Goal: Navigation & Orientation: Understand site structure

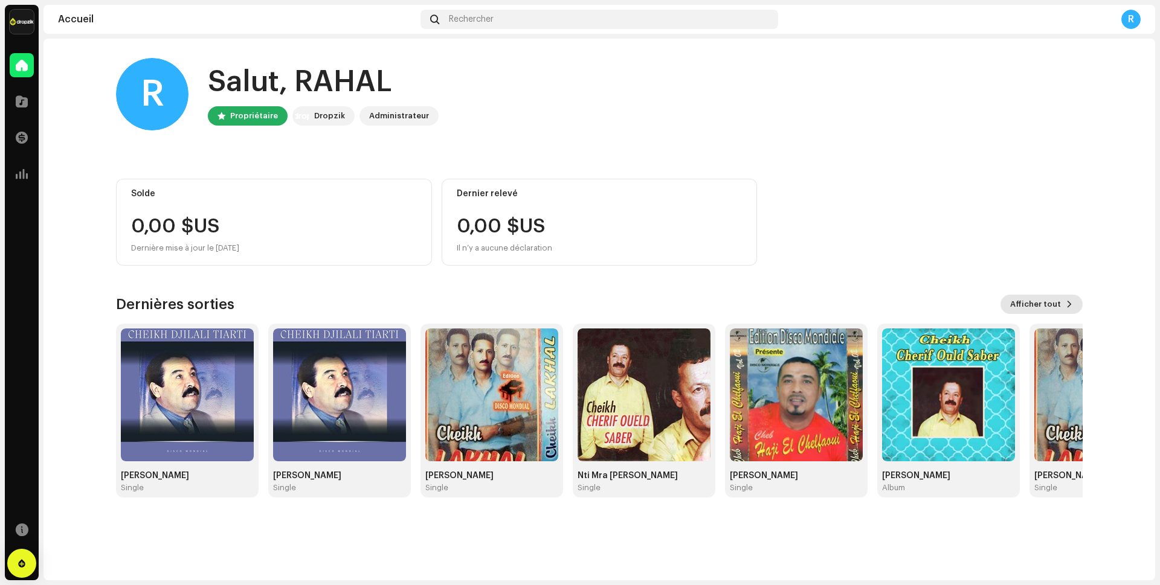
click at [1048, 305] on span "Afficher tout" at bounding box center [1035, 304] width 51 height 24
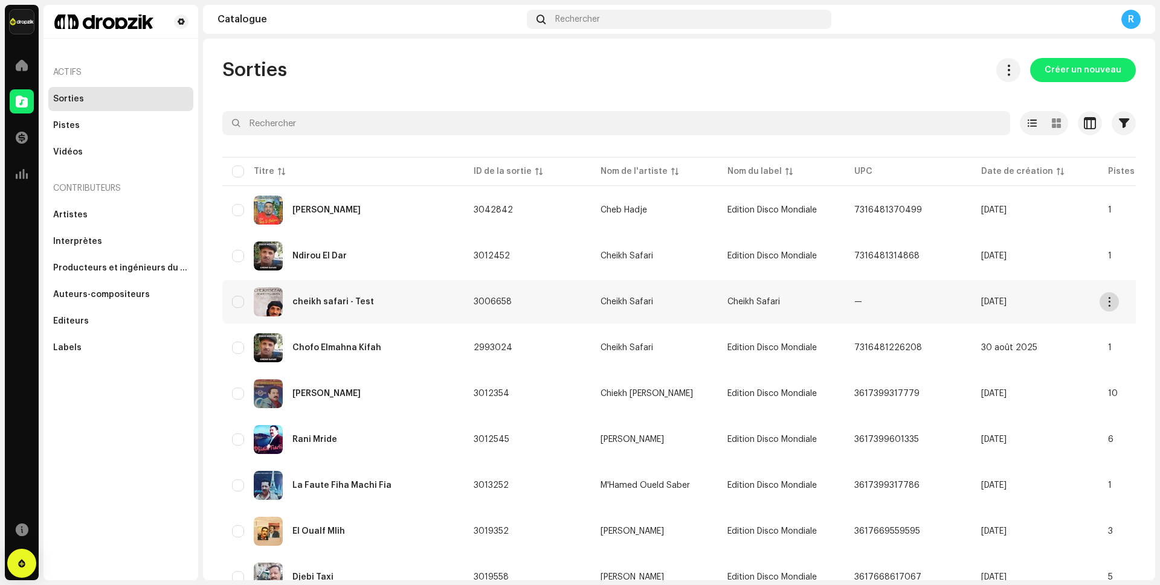
click at [1109, 304] on span "button" at bounding box center [1109, 302] width 9 height 10
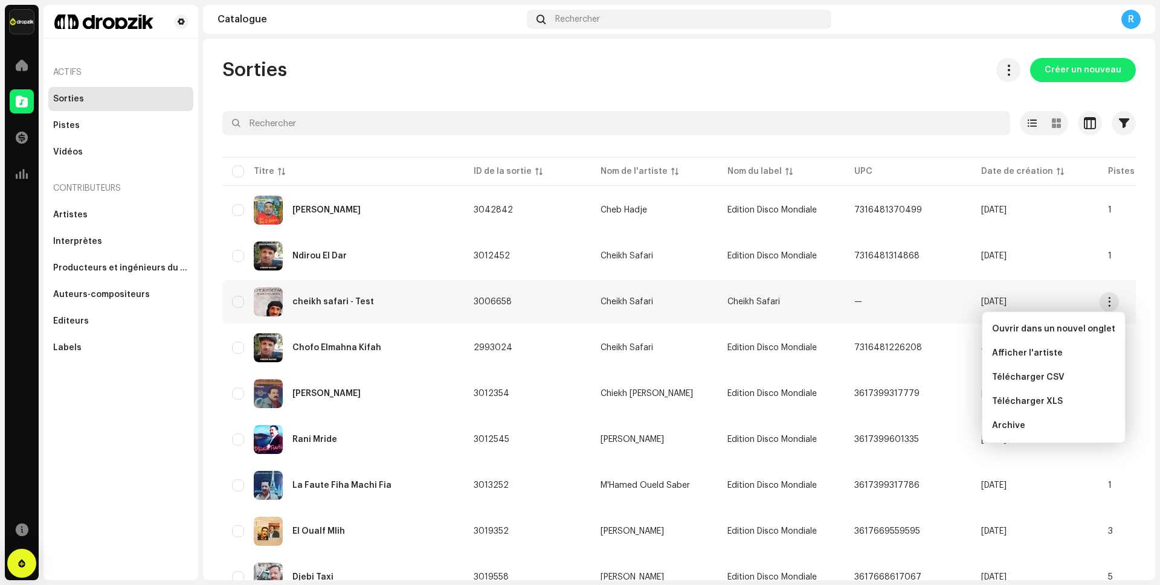
click at [1109, 304] on span "button" at bounding box center [1109, 302] width 9 height 10
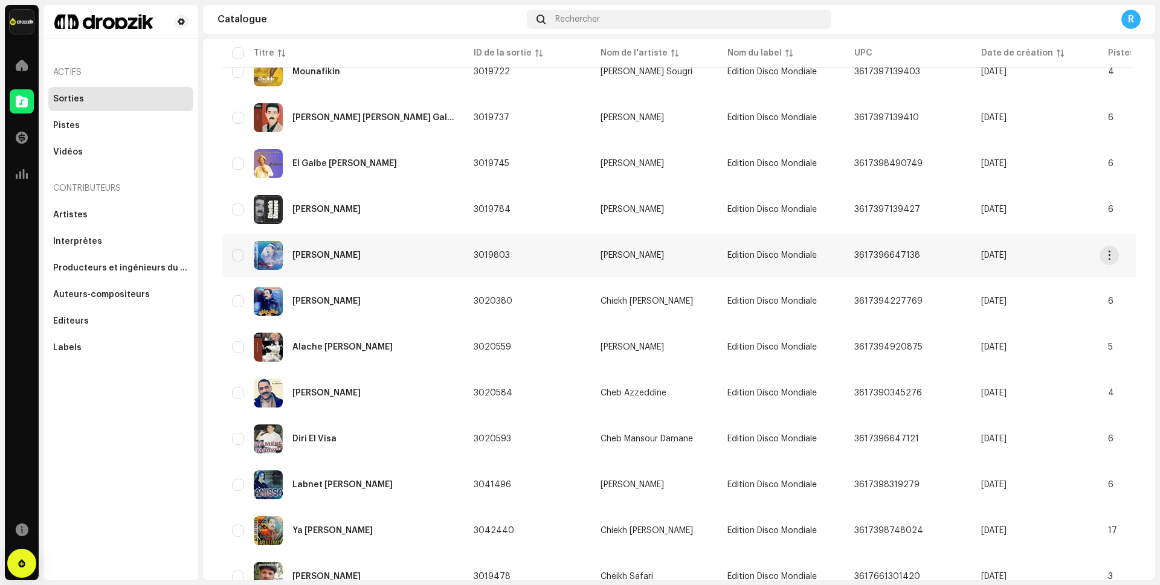
scroll to position [747, 0]
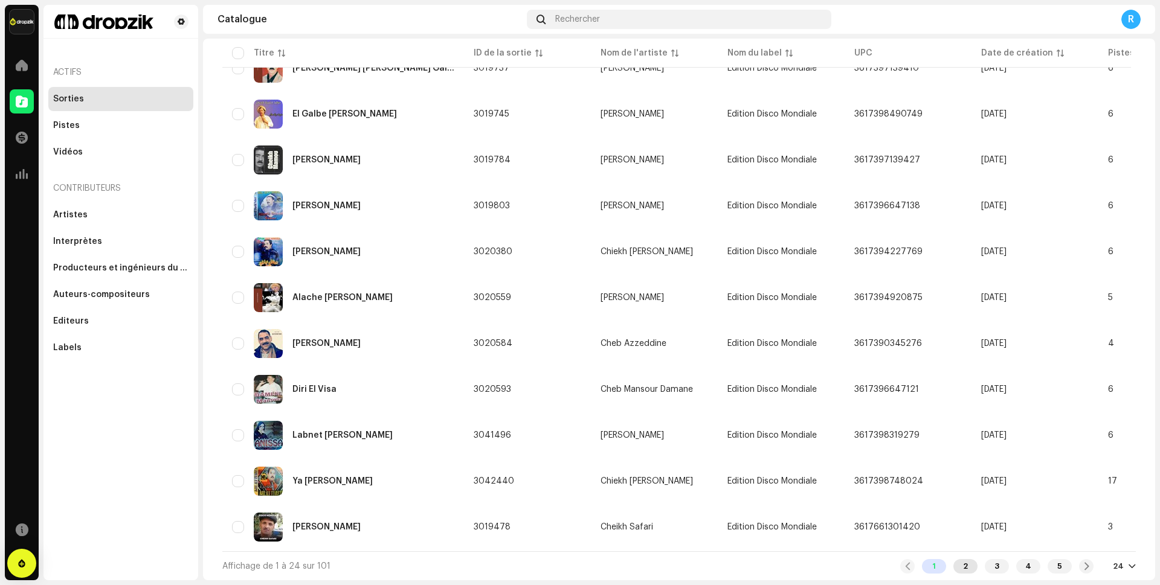
click at [963, 567] on div "2" at bounding box center [965, 566] width 24 height 14
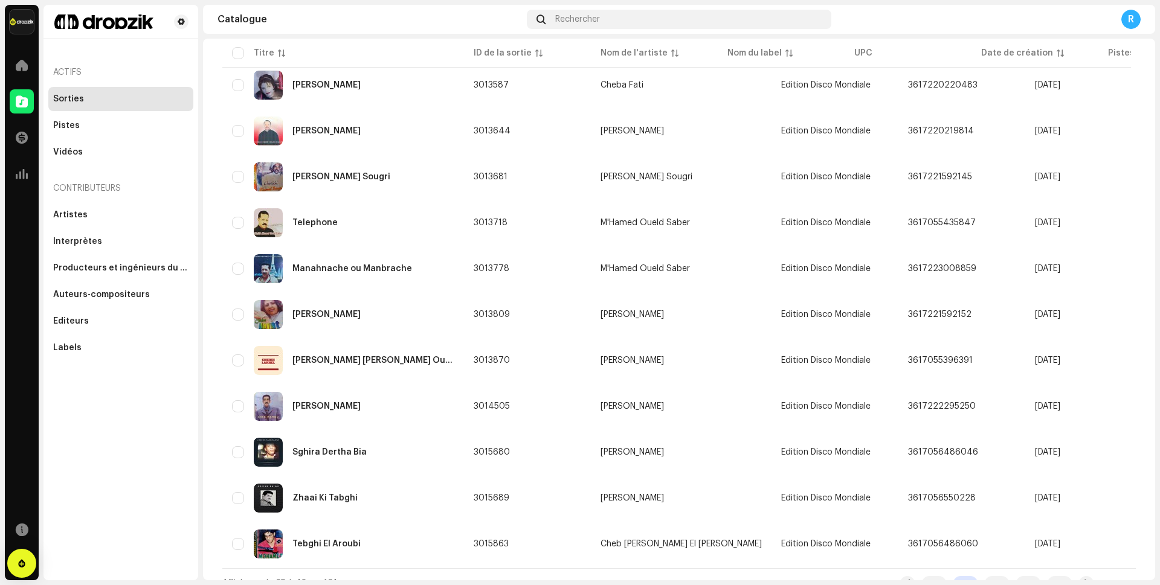
scroll to position [747, 0]
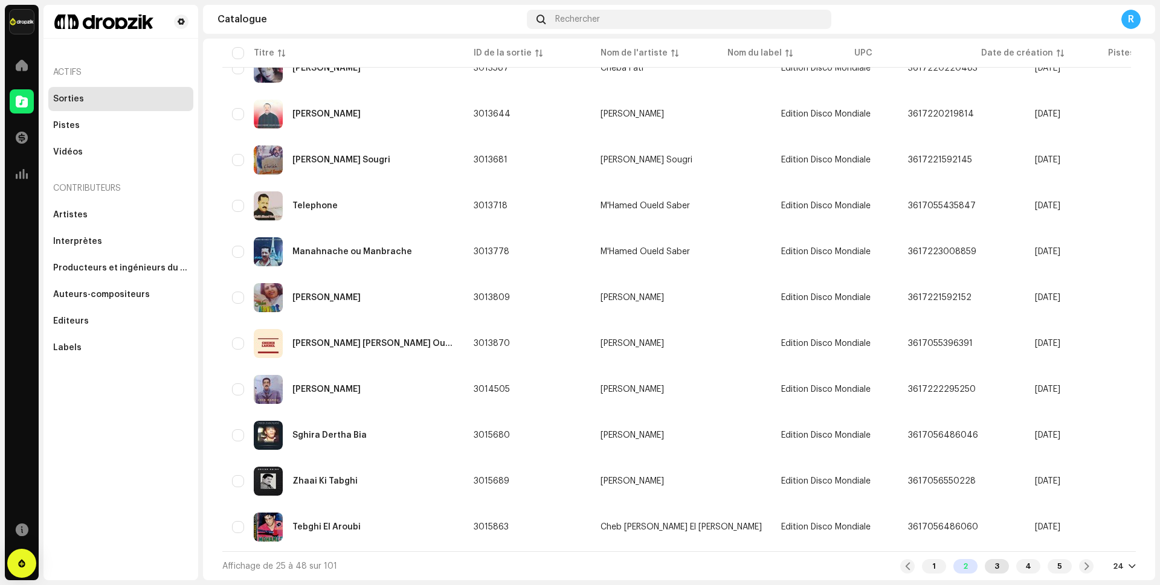
click at [993, 570] on div "3" at bounding box center [997, 566] width 24 height 14
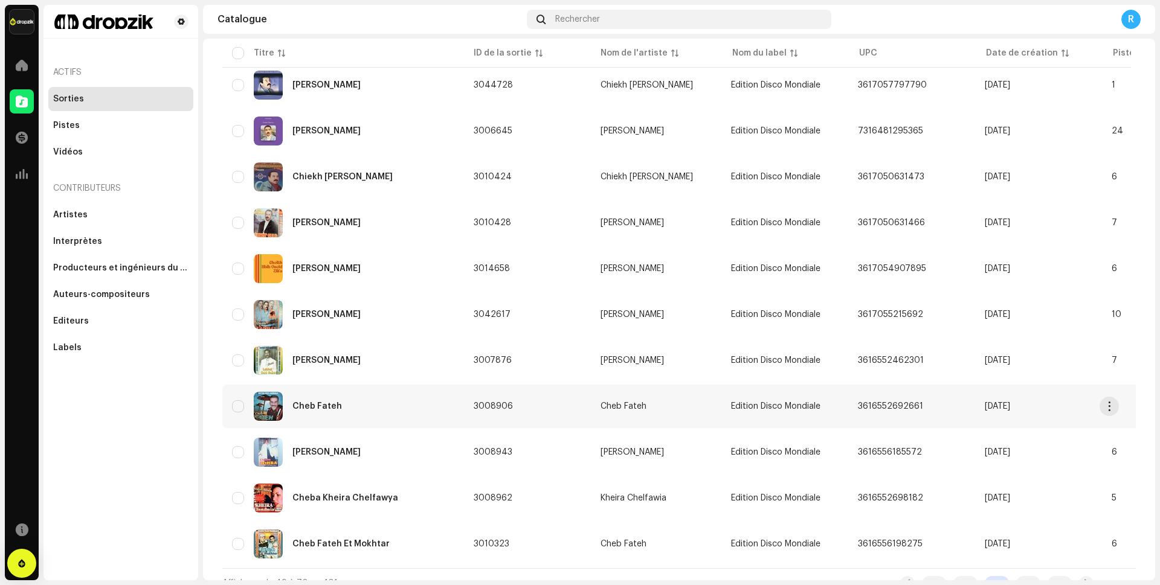
scroll to position [747, 0]
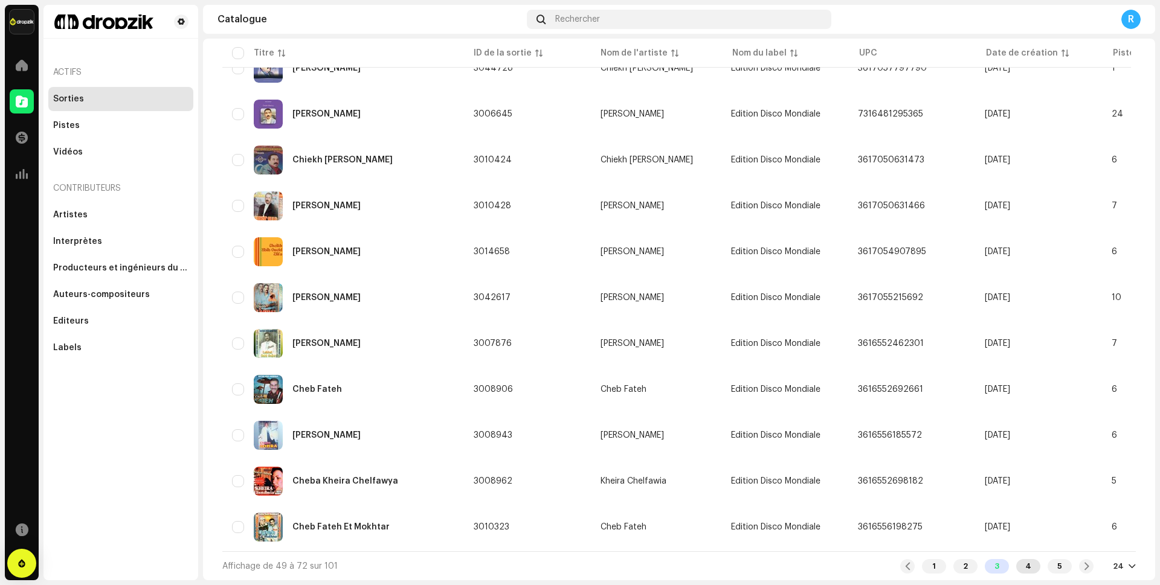
click at [1022, 567] on div "4" at bounding box center [1028, 566] width 24 height 14
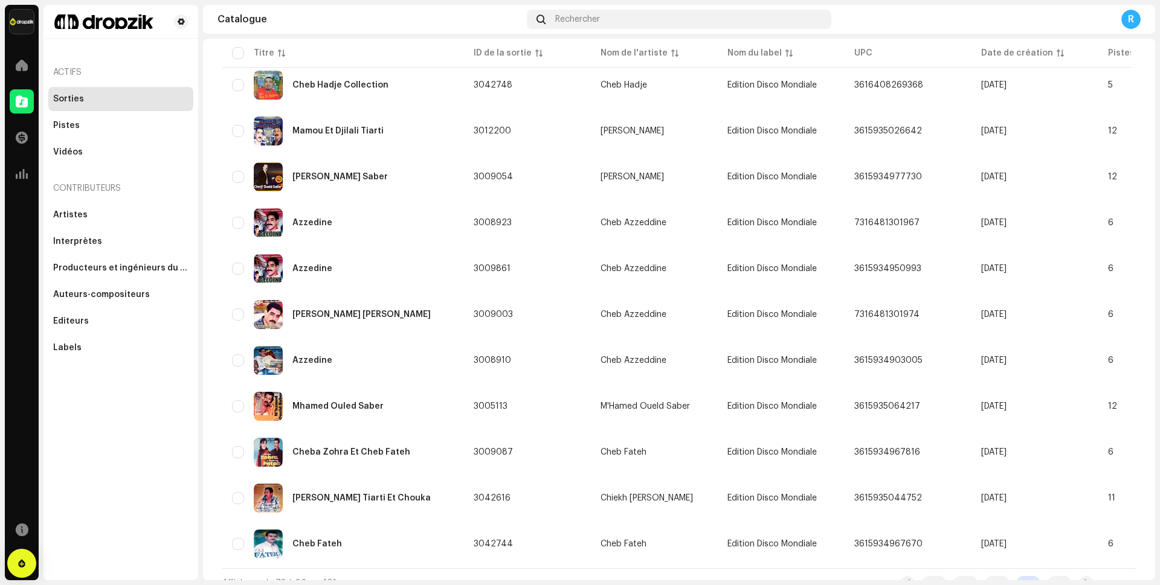
scroll to position [747, 0]
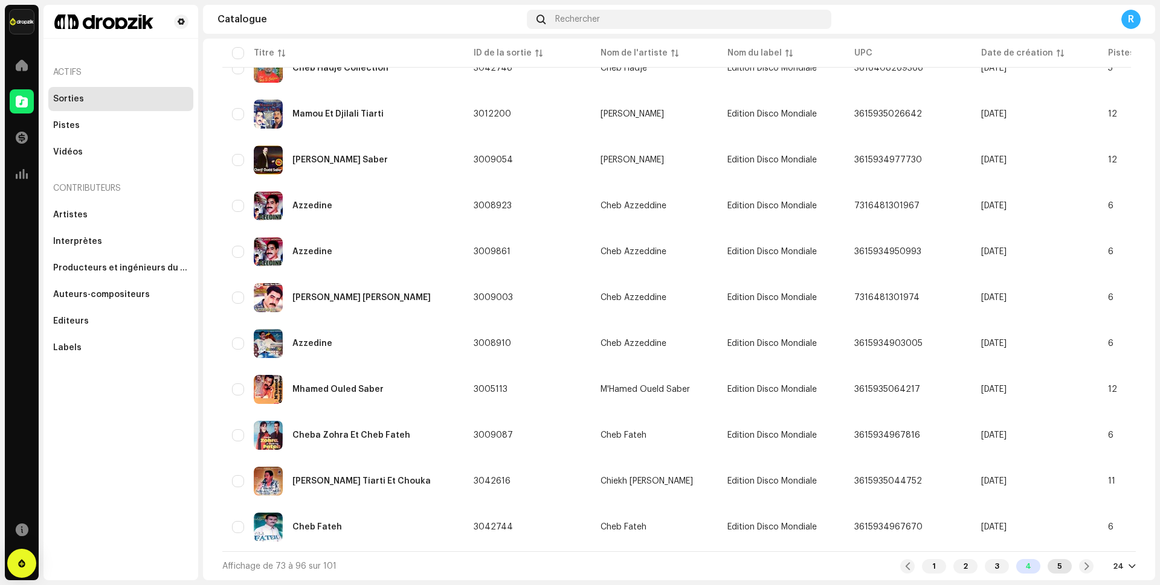
click at [1052, 566] on div "5" at bounding box center [1060, 566] width 24 height 14
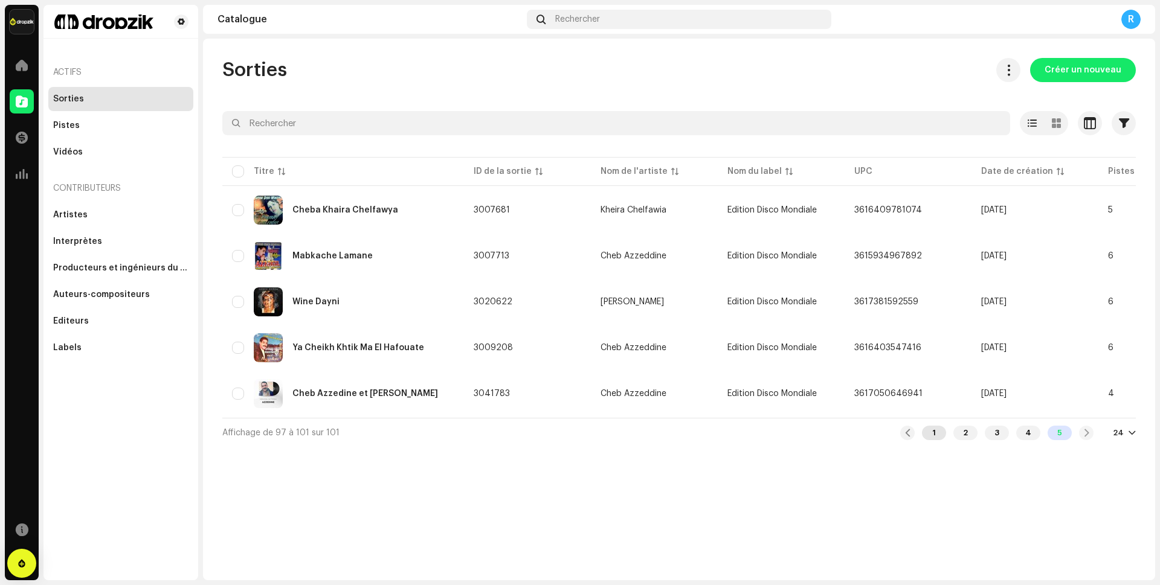
click at [938, 440] on div "1" at bounding box center [934, 433] width 24 height 14
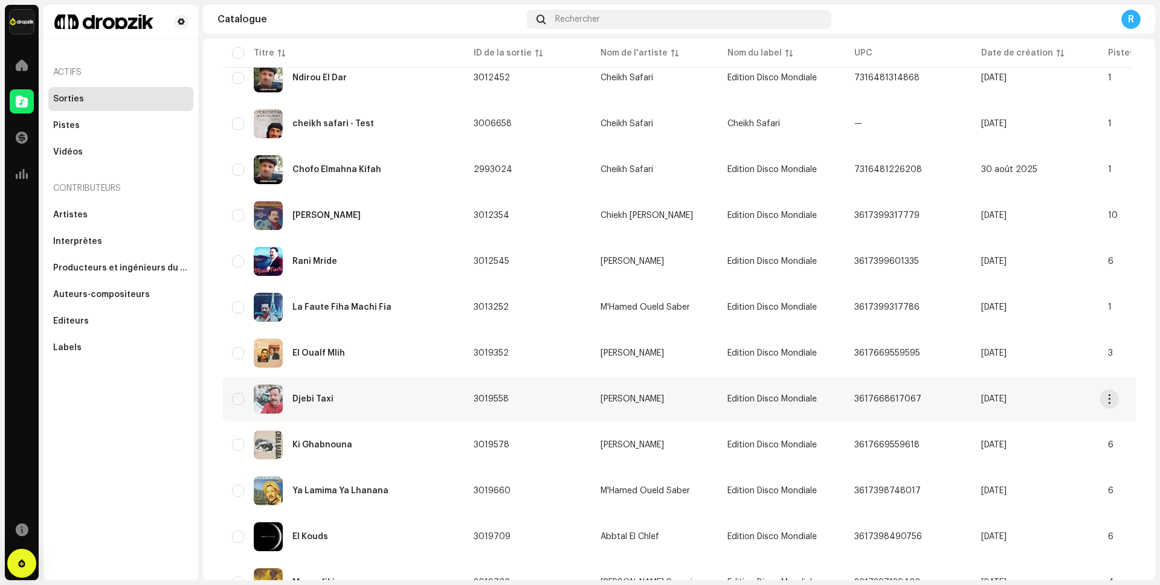
scroll to position [302, 0]
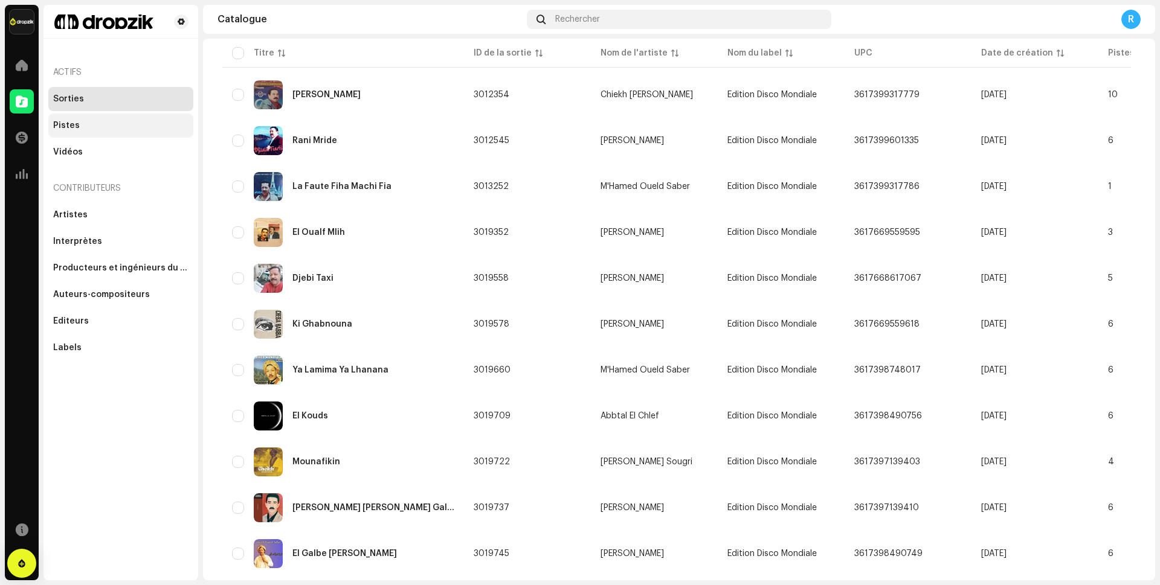
click at [67, 124] on div "Pistes" at bounding box center [66, 126] width 27 height 10
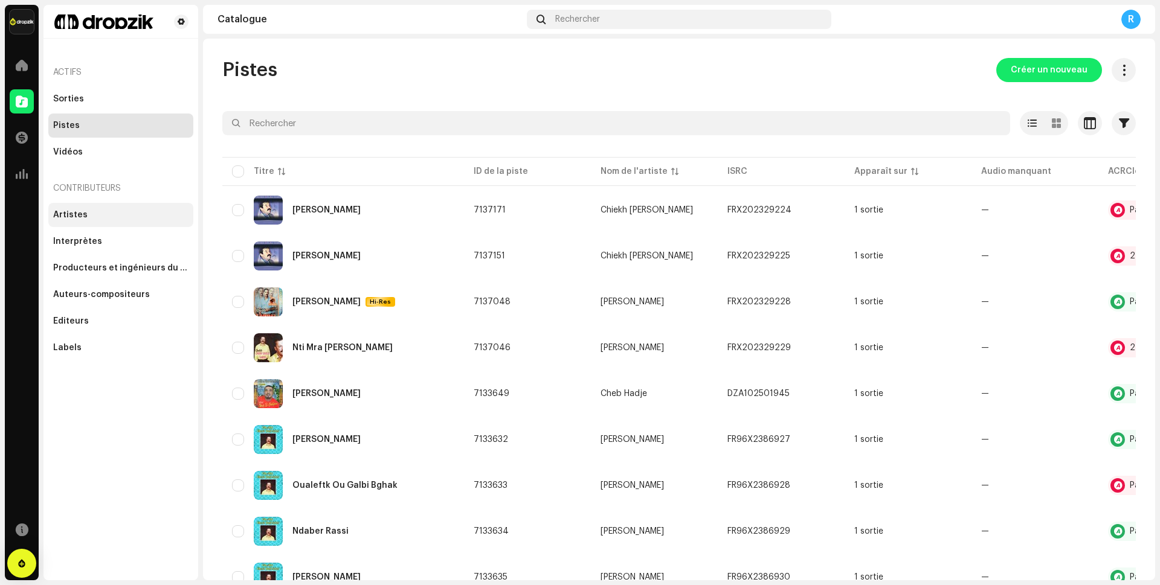
click at [66, 211] on div "Artistes" at bounding box center [70, 215] width 34 height 10
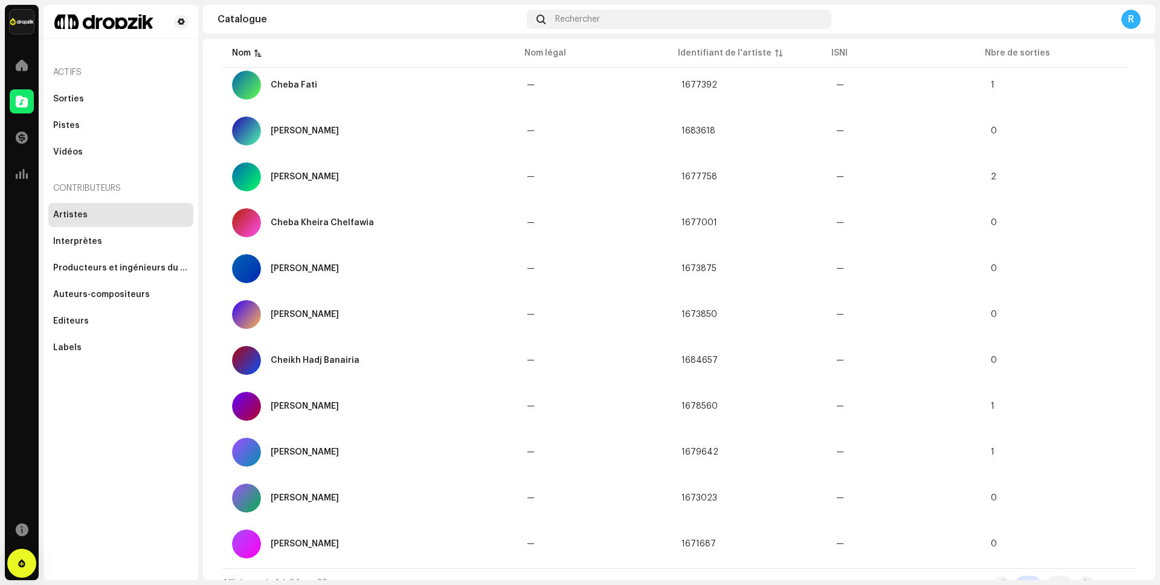
scroll to position [742, 0]
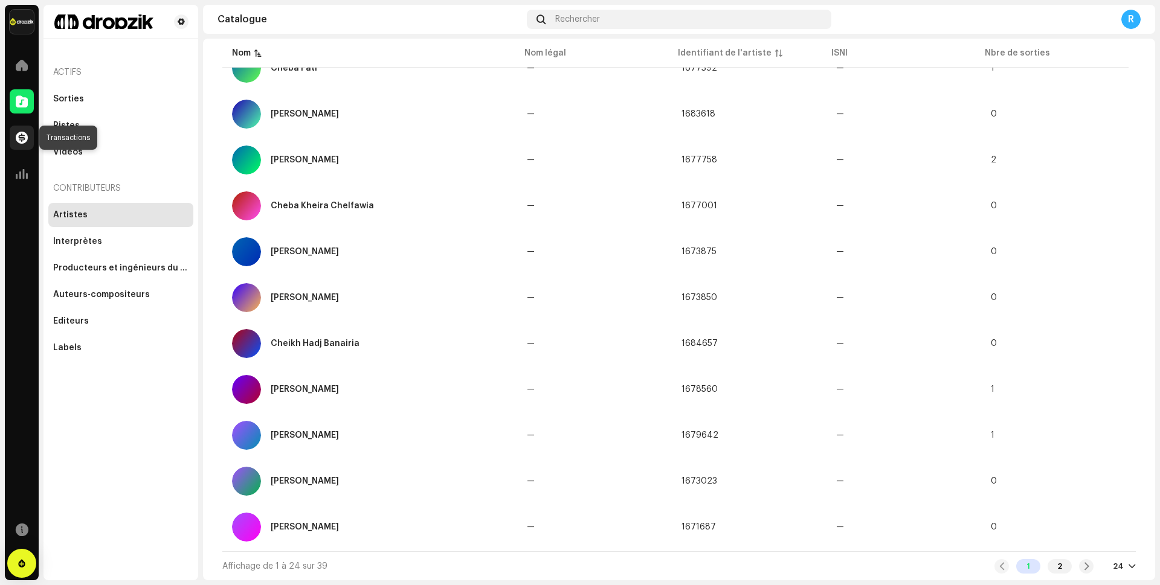
click at [21, 143] on span at bounding box center [22, 138] width 12 height 10
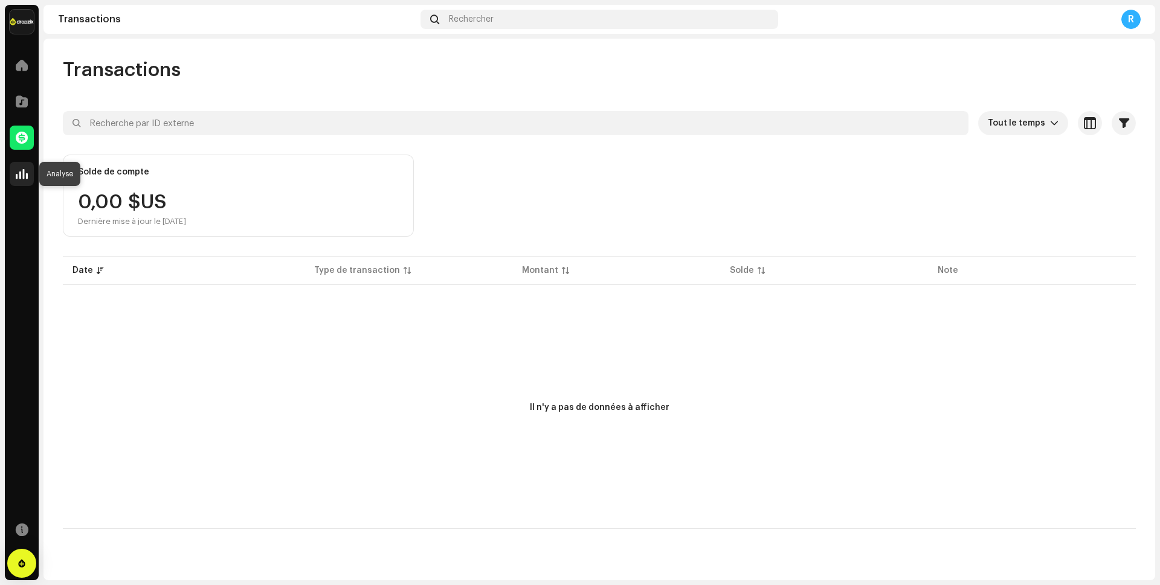
click at [18, 175] on span at bounding box center [22, 174] width 12 height 10
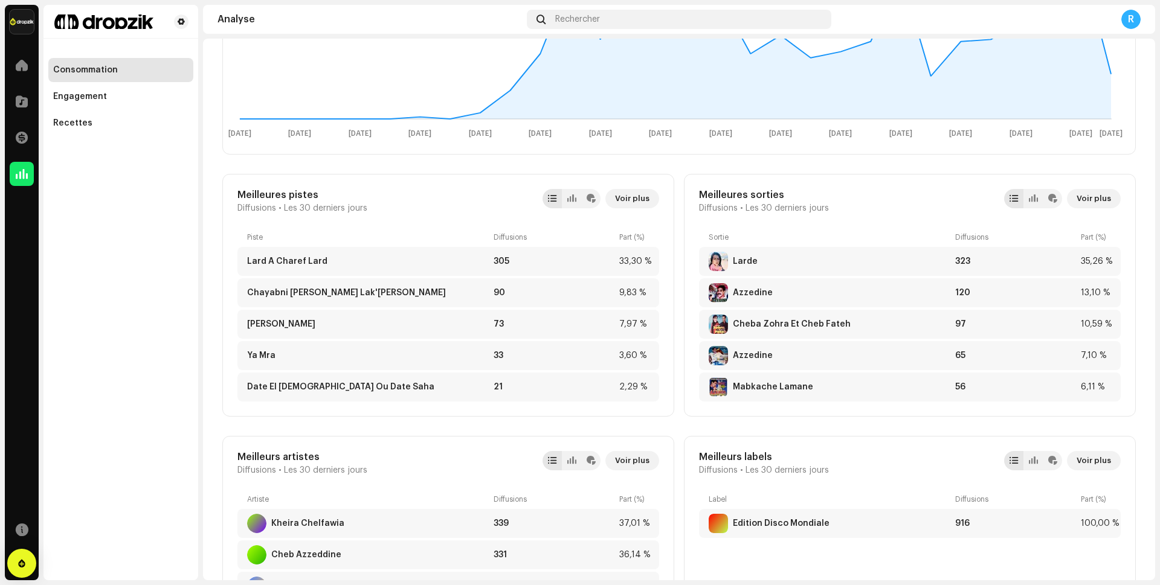
scroll to position [362, 0]
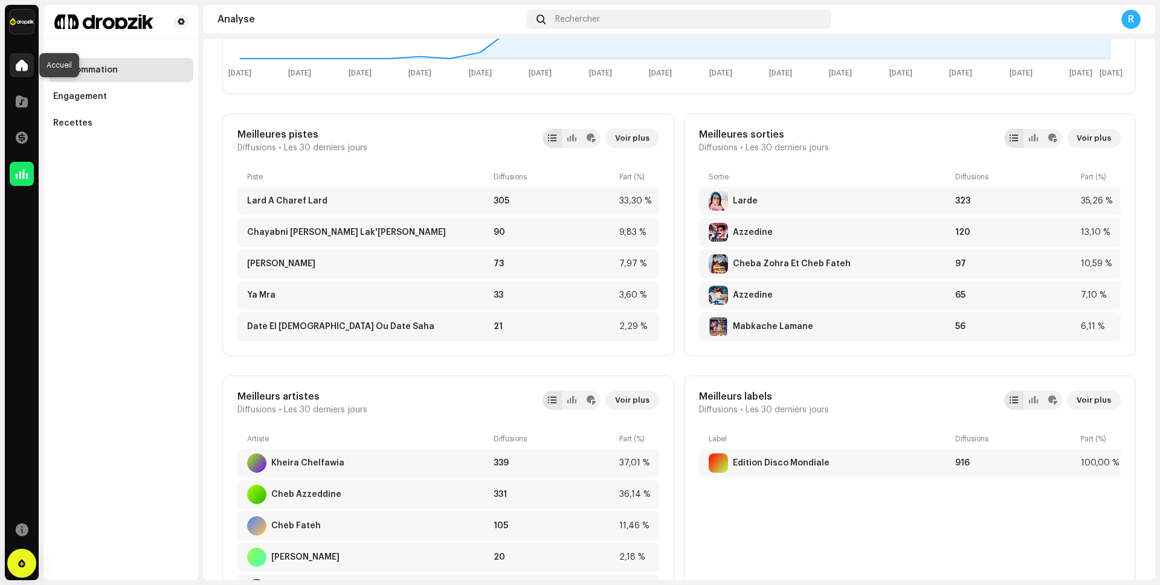
click at [19, 66] on span at bounding box center [22, 65] width 12 height 10
